Goal: Navigation & Orientation: Find specific page/section

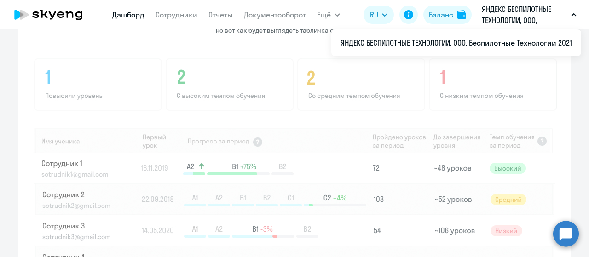
scroll to position [736, 0]
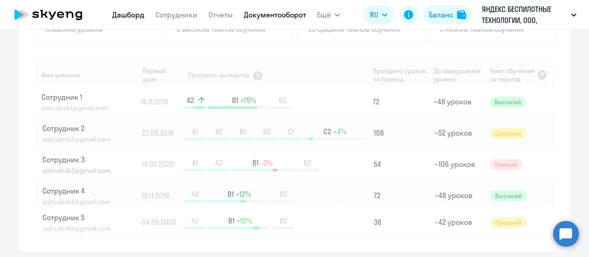
click at [275, 14] on link "Документооборот" at bounding box center [275, 14] width 62 height 9
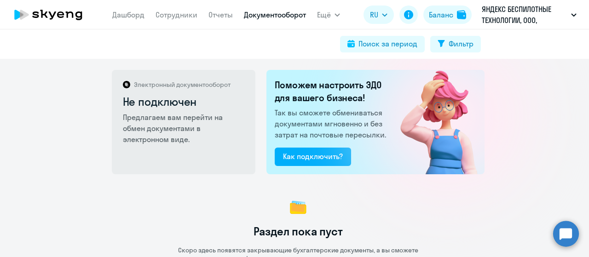
scroll to position [6, 0]
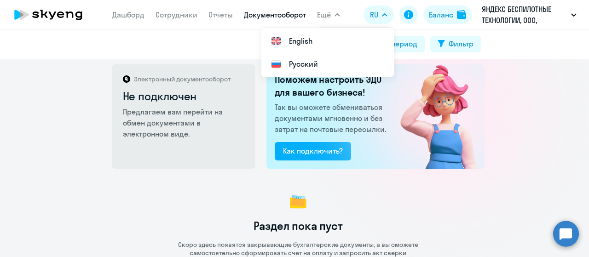
click at [324, 15] on span "Ещё" at bounding box center [324, 14] width 14 height 11
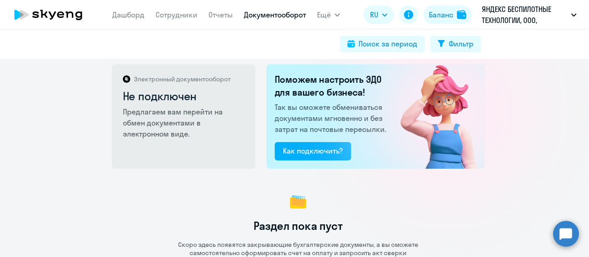
click at [328, 13] on span "Ещё" at bounding box center [324, 14] width 14 height 11
click at [138, 23] on nav "Дашборд Сотрудники Отчеты Документооборот" at bounding box center [209, 15] width 194 height 18
click at [133, 18] on link "Дашборд" at bounding box center [128, 14] width 32 height 9
